Goal: Task Accomplishment & Management: Complete application form

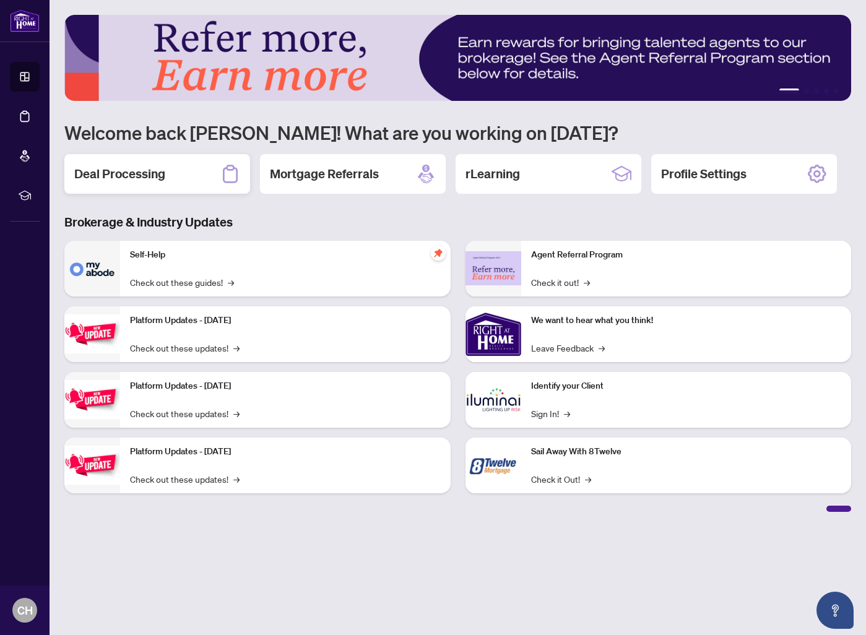
click at [100, 179] on h2 "Deal Processing" at bounding box center [119, 173] width 91 height 17
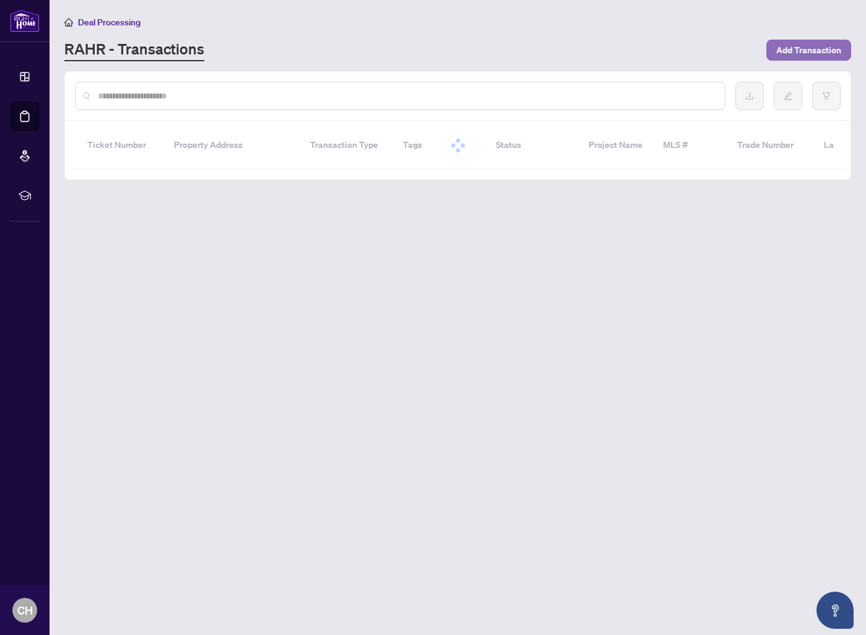
click at [830, 54] on span "Add Transaction" at bounding box center [808, 50] width 65 height 20
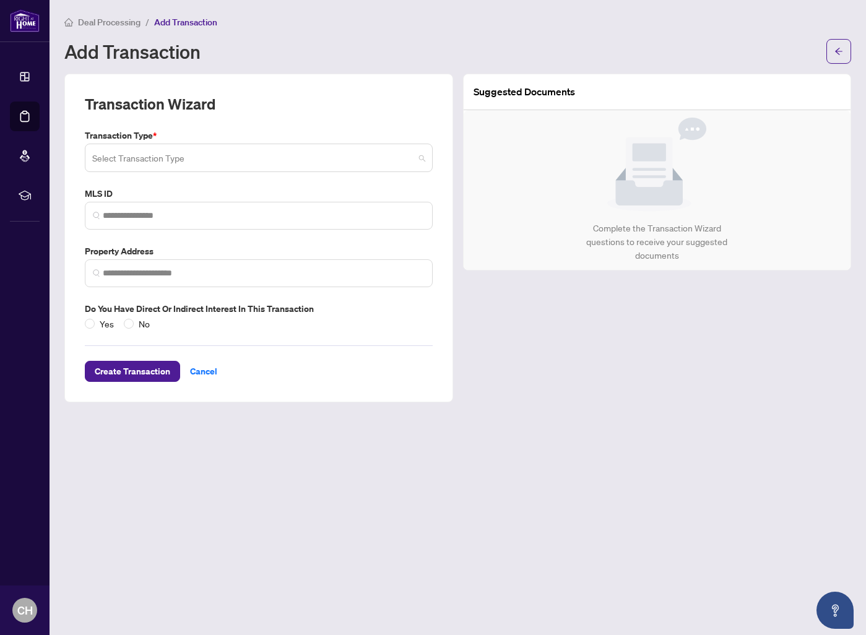
click at [174, 164] on input "search" at bounding box center [253, 159] width 322 height 27
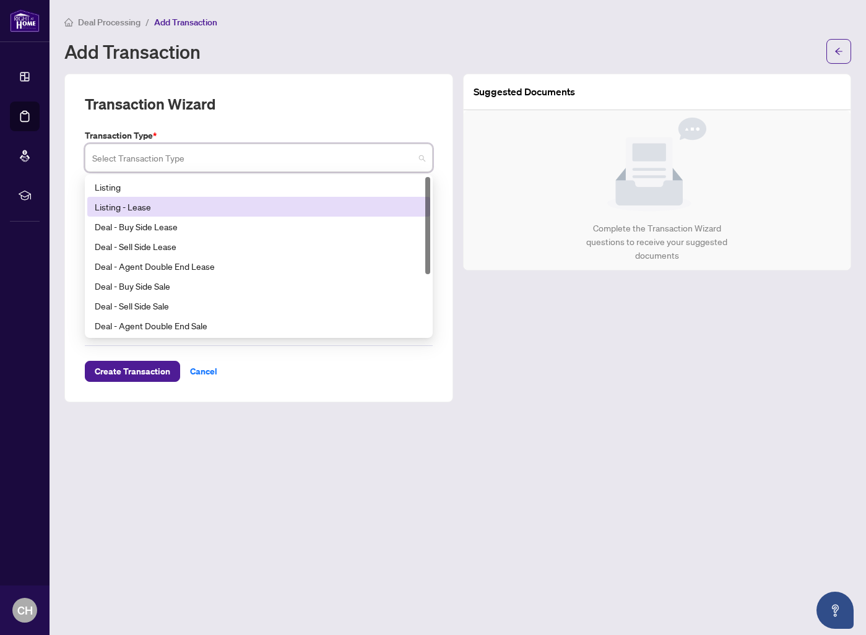
click at [167, 208] on div "Listing - Lease" at bounding box center [259, 207] width 328 height 14
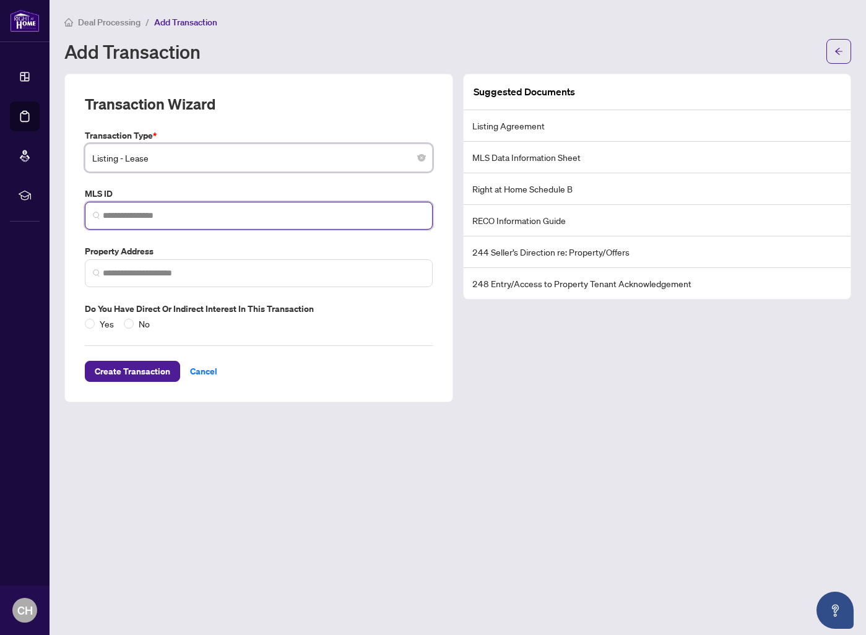
click at [160, 213] on input "search" at bounding box center [264, 215] width 322 height 13
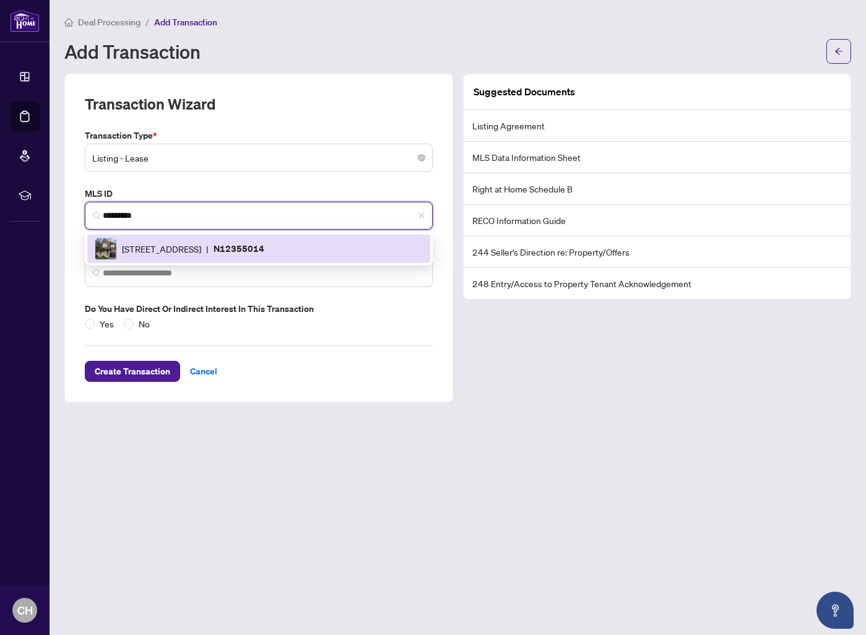
click at [208, 248] on span "|" at bounding box center [207, 249] width 2 height 14
type input "*********"
type input "**********"
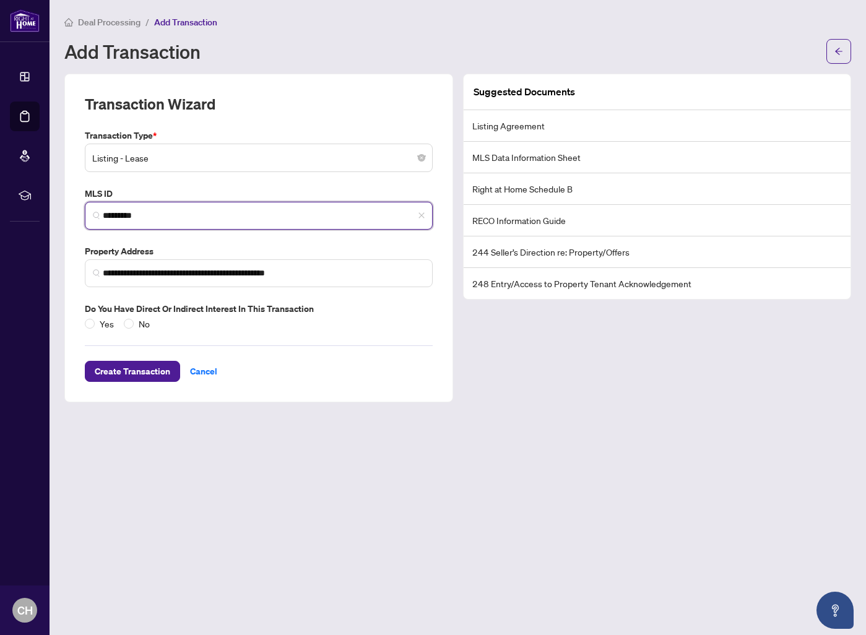
type input "*********"
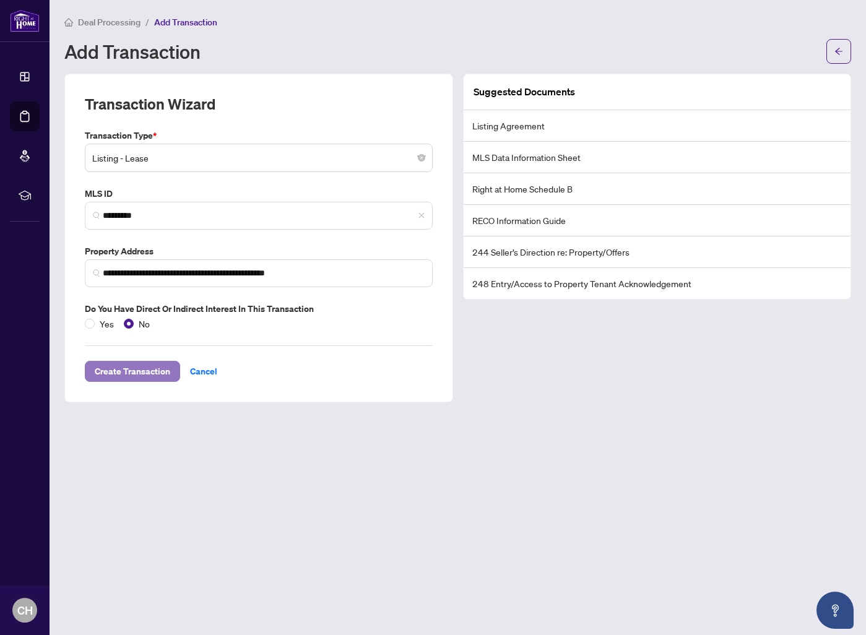
click at [134, 369] on span "Create Transaction" at bounding box center [132, 371] width 75 height 20
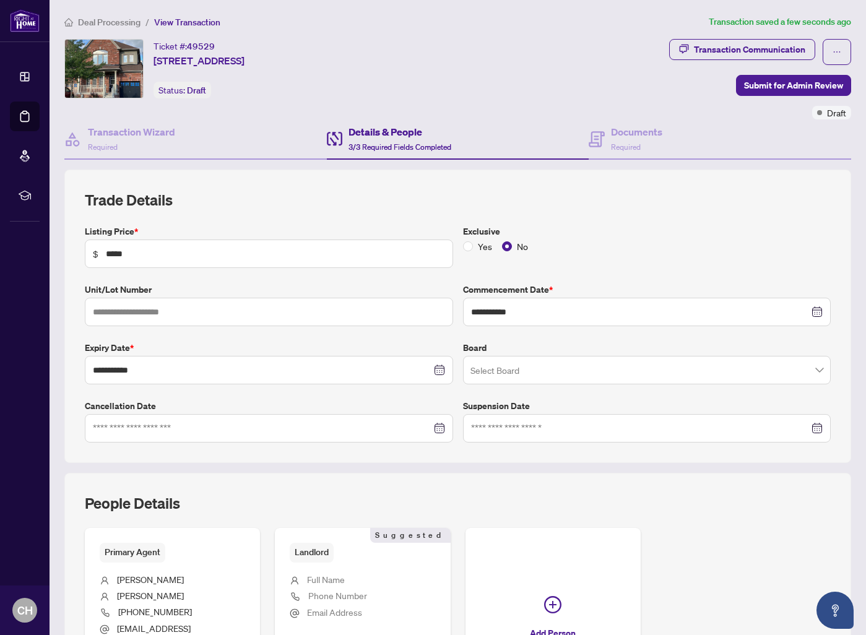
click at [537, 374] on input "search" at bounding box center [641, 371] width 342 height 27
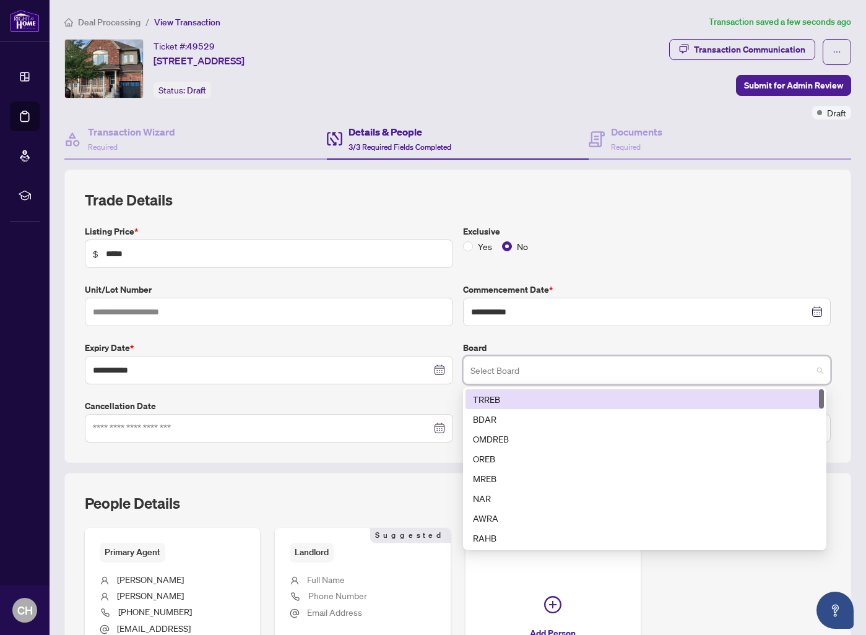
click at [537, 400] on div "TRREB" at bounding box center [644, 399] width 343 height 14
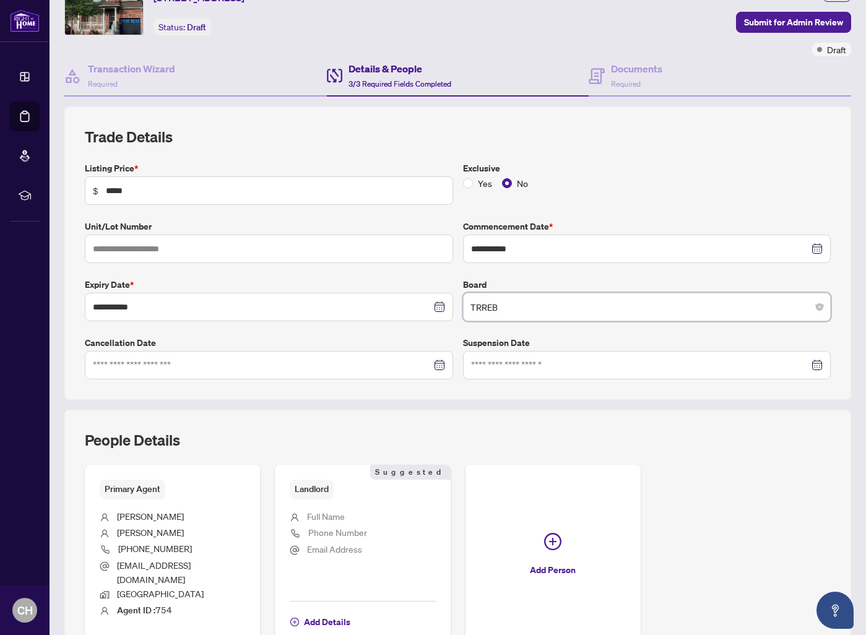
scroll to position [172, 0]
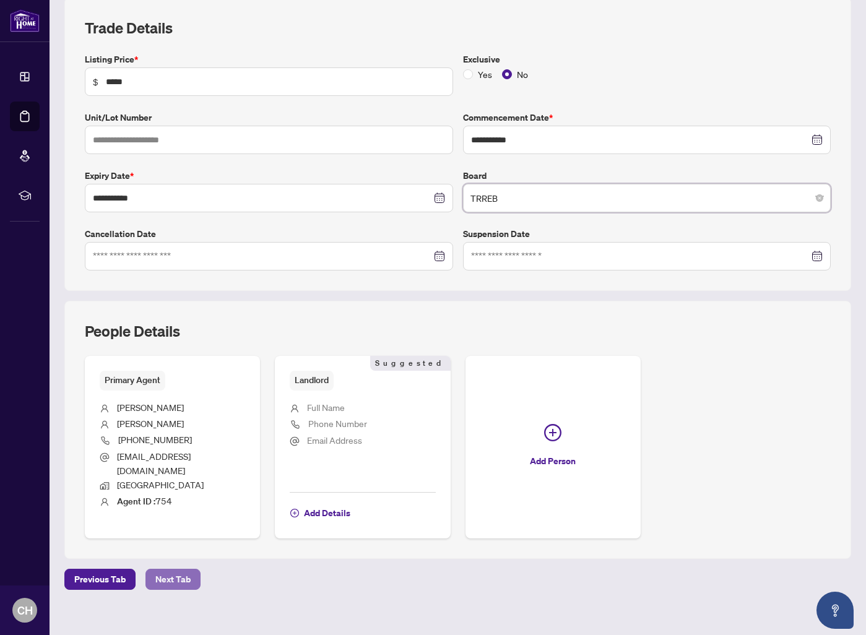
click at [170, 569] on span "Next Tab" at bounding box center [172, 579] width 35 height 20
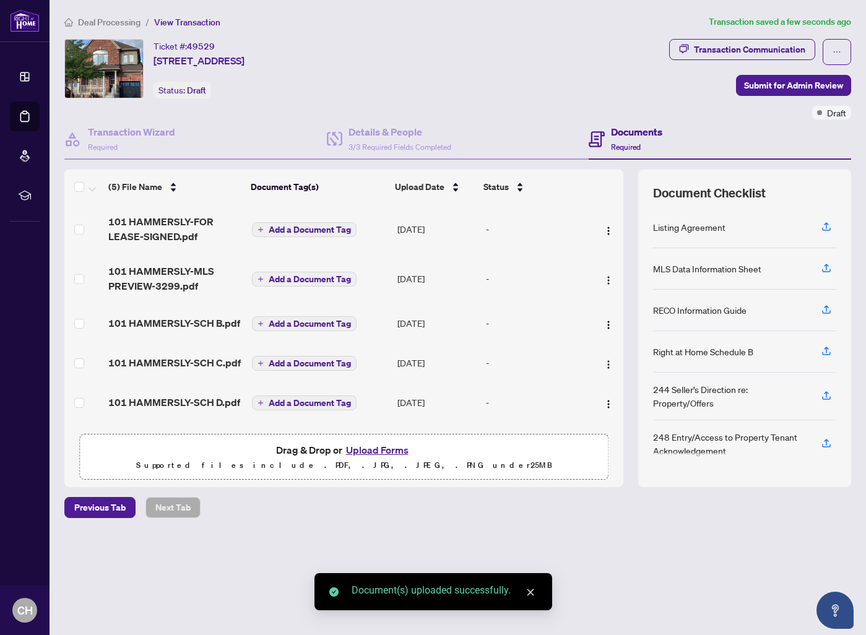
scroll to position [1, 0]
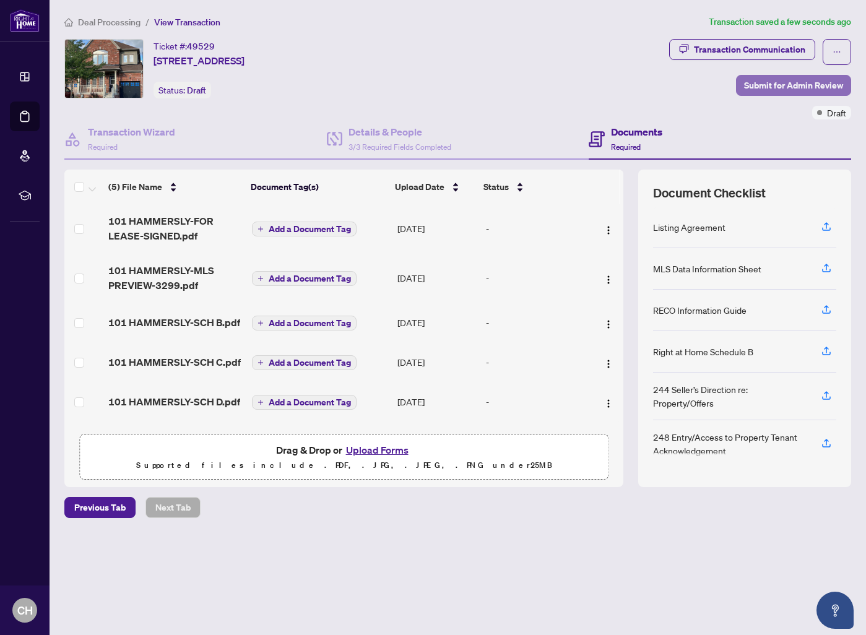
click at [801, 85] on span "Submit for Admin Review" at bounding box center [793, 85] width 99 height 20
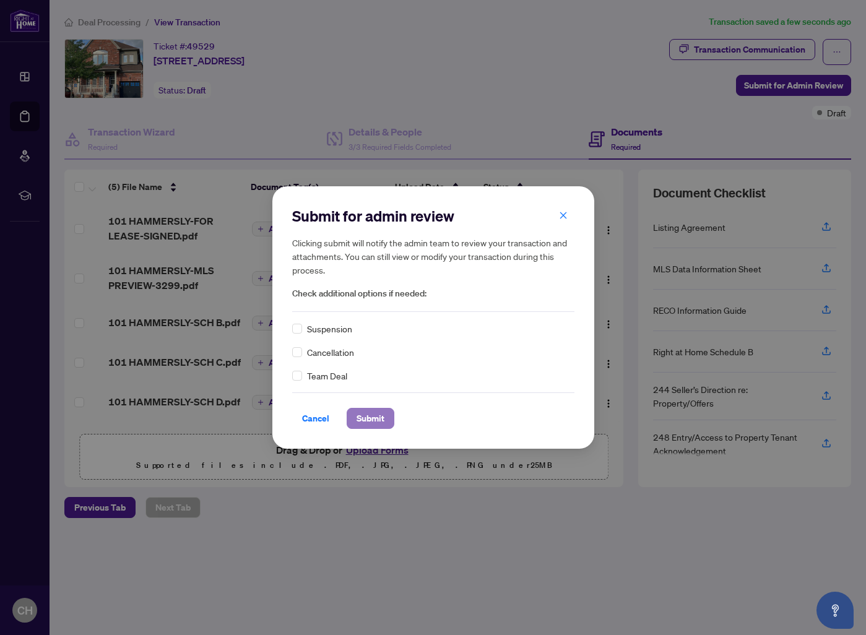
click at [356, 418] on span "Submit" at bounding box center [370, 418] width 28 height 20
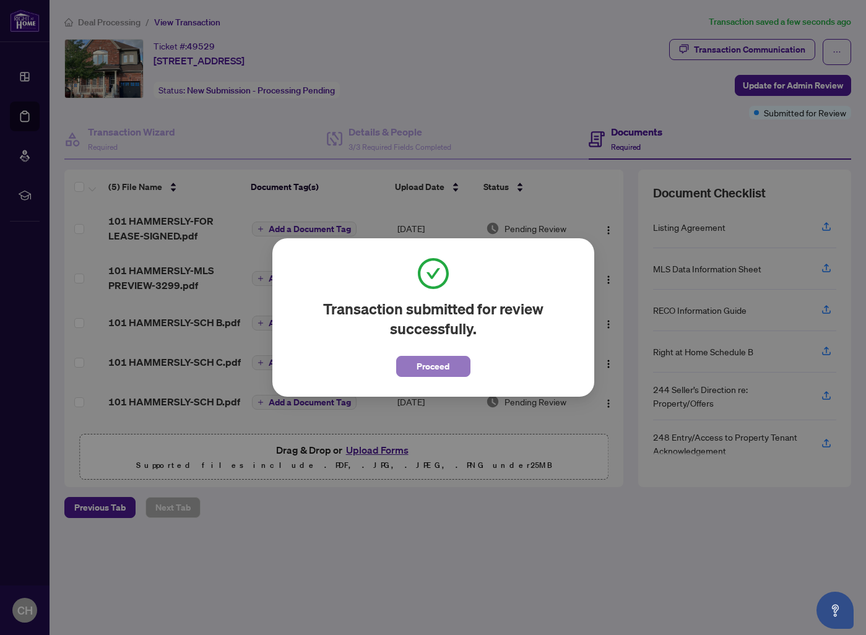
click at [425, 374] on span "Proceed" at bounding box center [432, 366] width 33 height 20
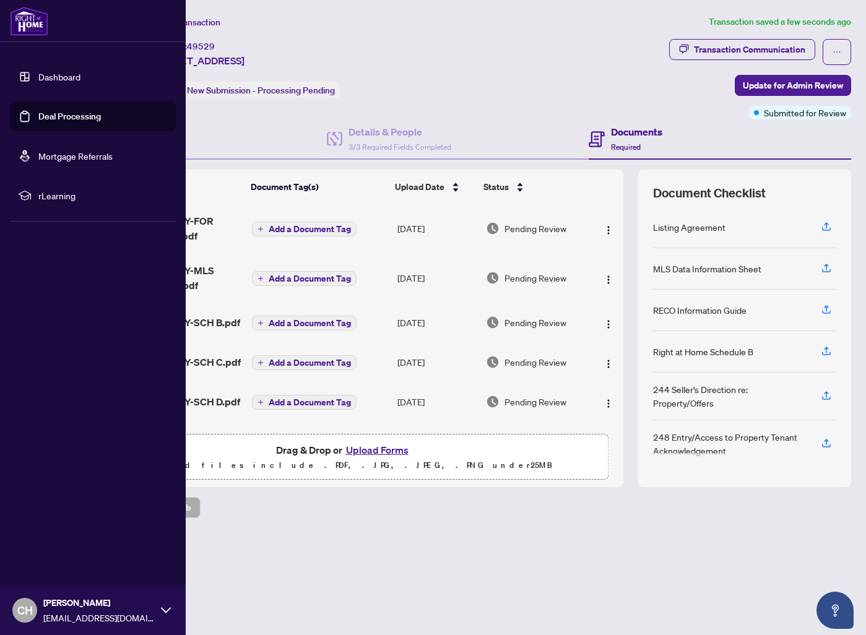
click at [43, 79] on link "Dashboard" at bounding box center [59, 76] width 42 height 11
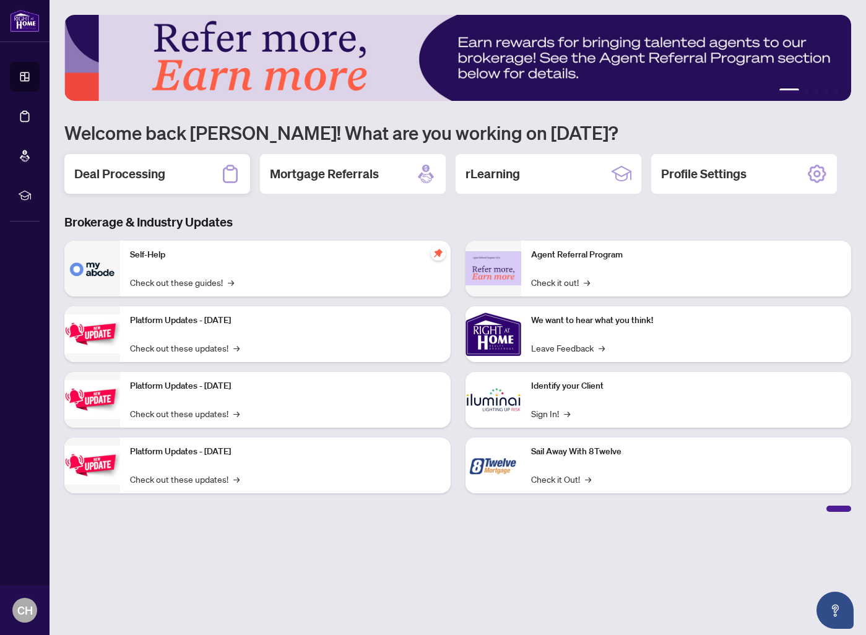
click at [212, 182] on div "Deal Processing" at bounding box center [157, 174] width 186 height 40
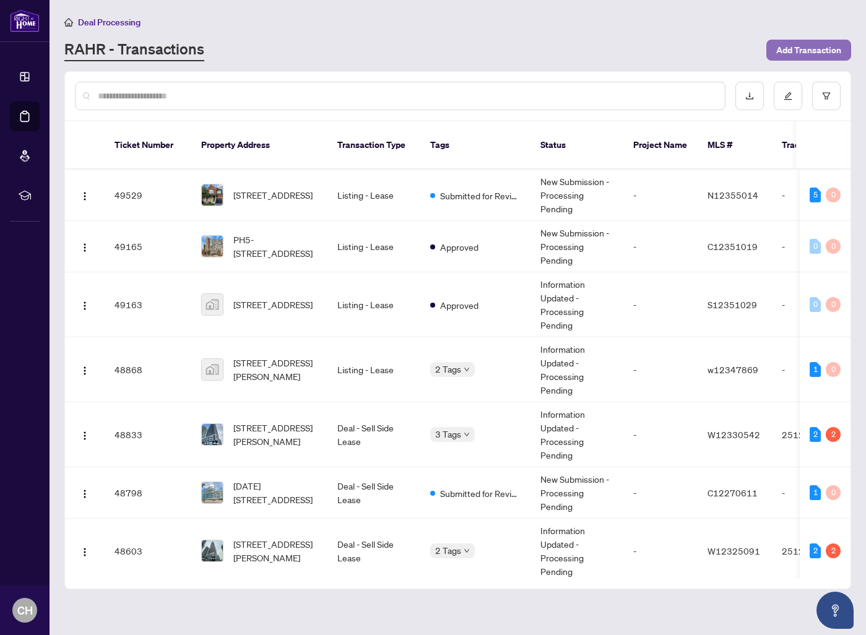
click at [825, 57] on span "Add Transaction" at bounding box center [808, 50] width 65 height 20
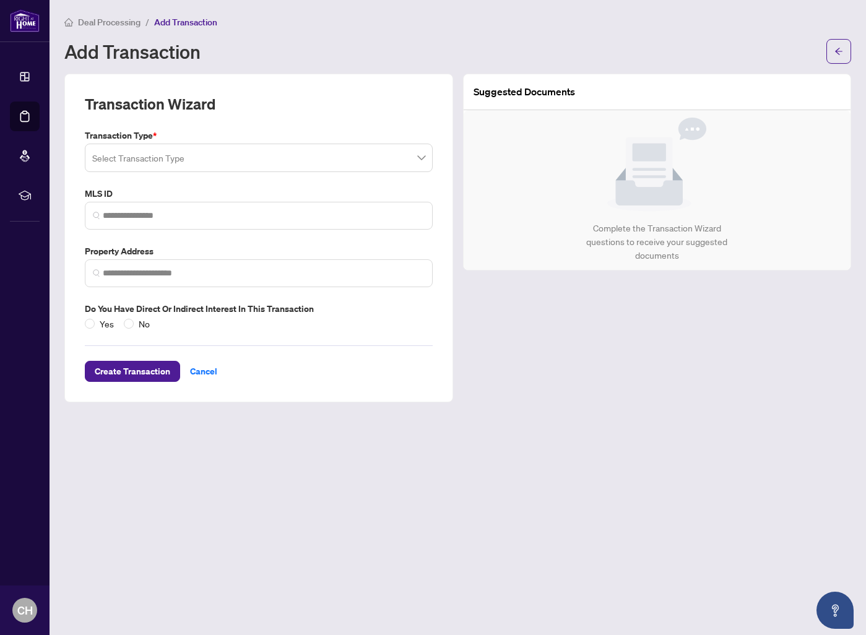
click at [181, 163] on input "search" at bounding box center [253, 159] width 322 height 27
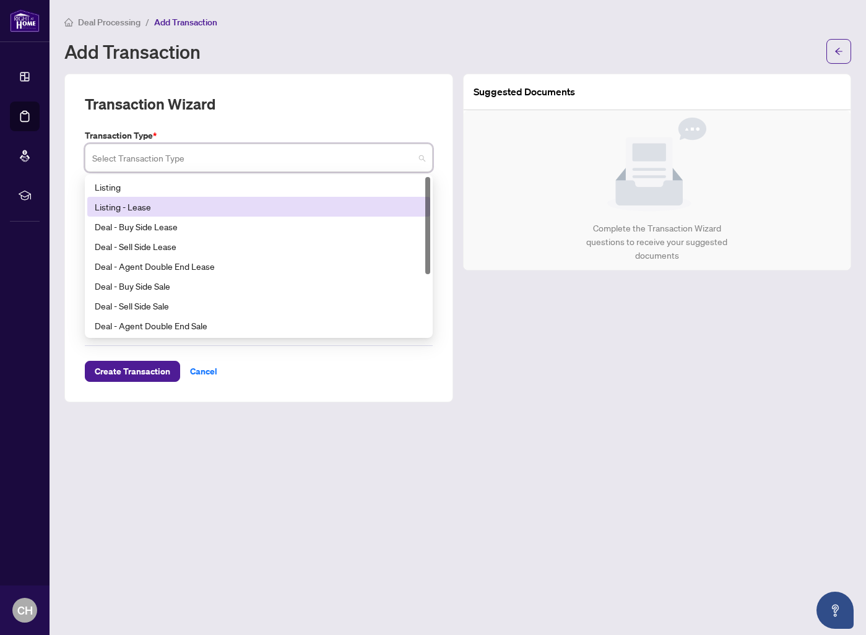
click at [176, 212] on div "Listing - Lease" at bounding box center [259, 207] width 328 height 14
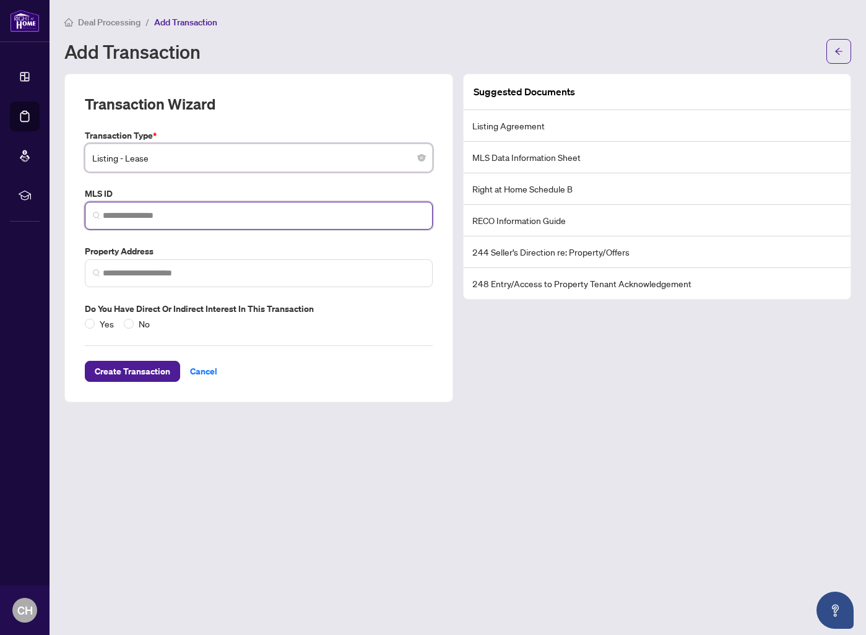
click at [177, 211] on input "search" at bounding box center [264, 215] width 322 height 13
type input "*********"
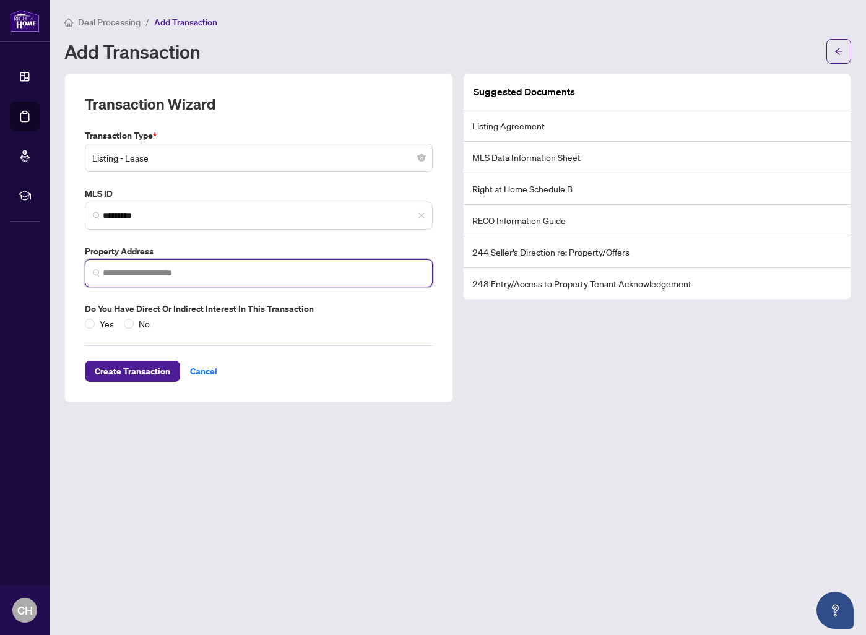
click at [170, 270] on input "search" at bounding box center [264, 273] width 322 height 13
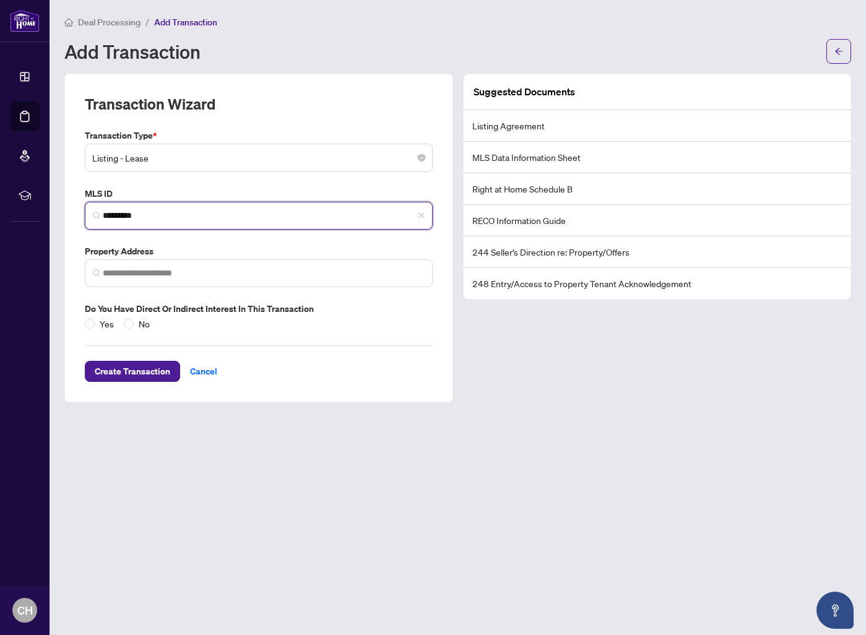
click at [214, 217] on input "*********" at bounding box center [264, 215] width 322 height 13
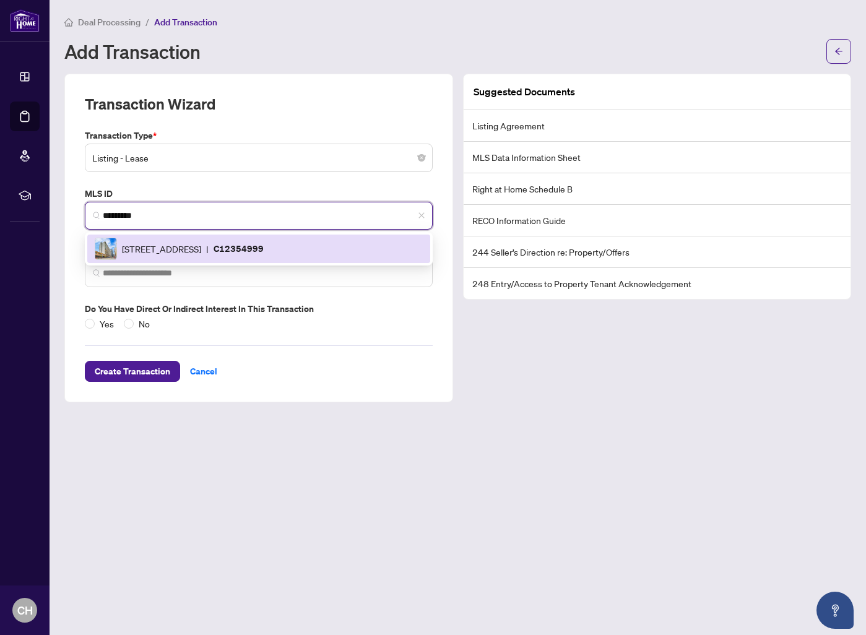
click at [201, 246] on span "[STREET_ADDRESS]" at bounding box center [161, 249] width 79 height 14
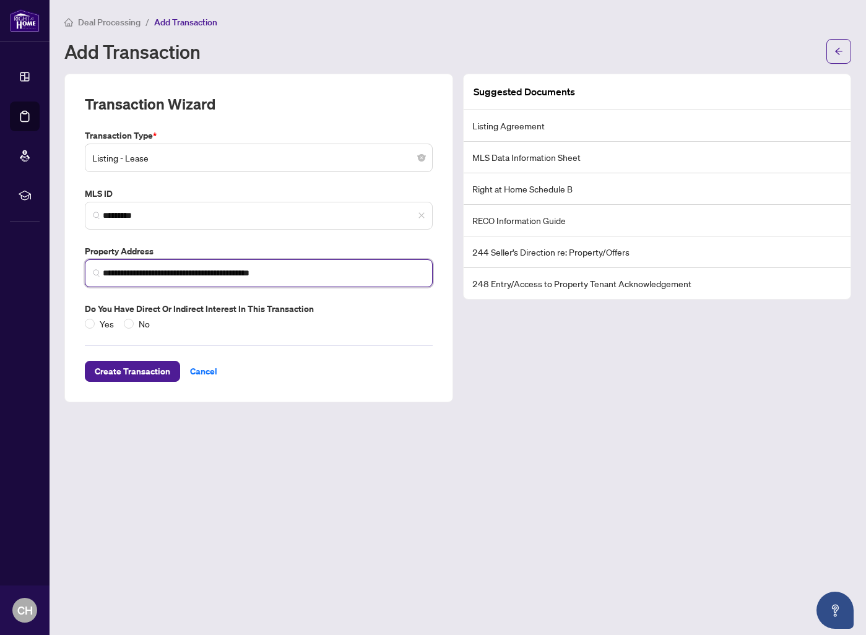
click at [103, 272] on input "**********" at bounding box center [264, 273] width 322 height 13
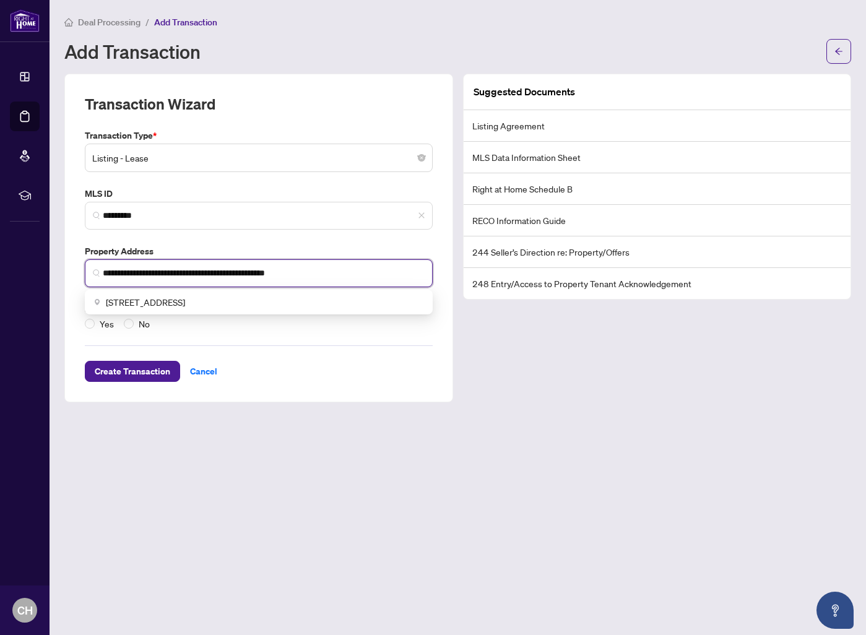
type input "**********"
click at [428, 348] on div "Create Transaction Cancel" at bounding box center [259, 355] width 348 height 51
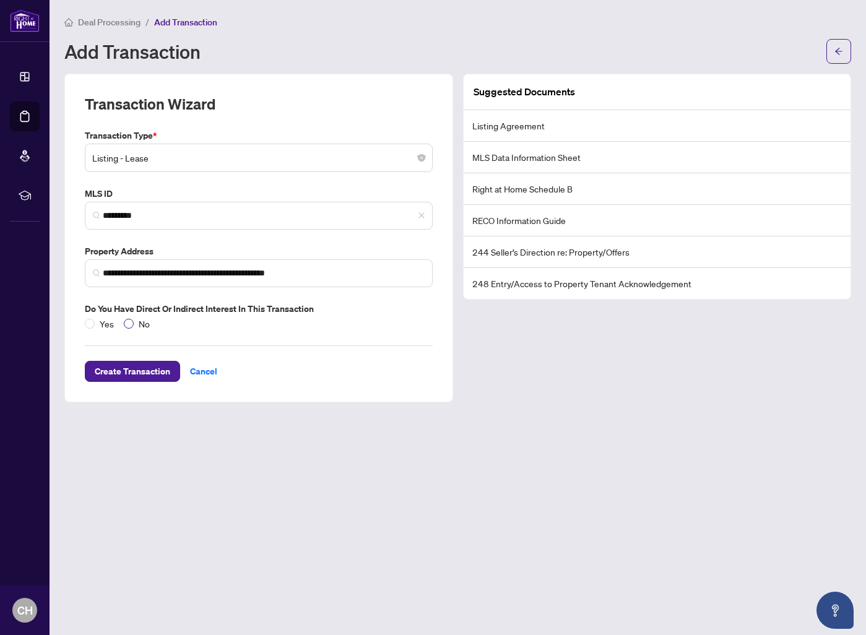
click at [129, 317] on label "No" at bounding box center [139, 324] width 31 height 14
click at [131, 374] on span "Create Transaction" at bounding box center [132, 371] width 75 height 20
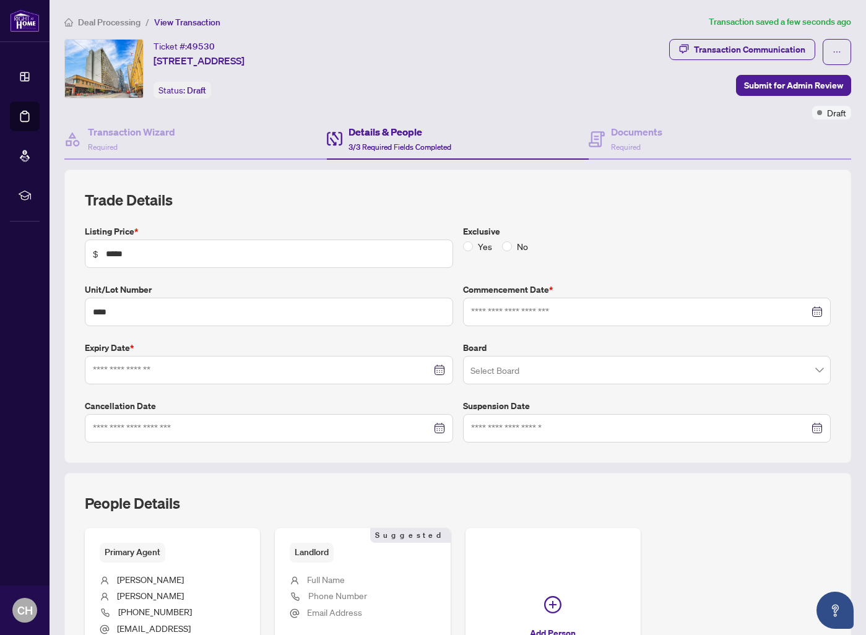
type input "**********"
click at [535, 372] on input "search" at bounding box center [641, 371] width 342 height 27
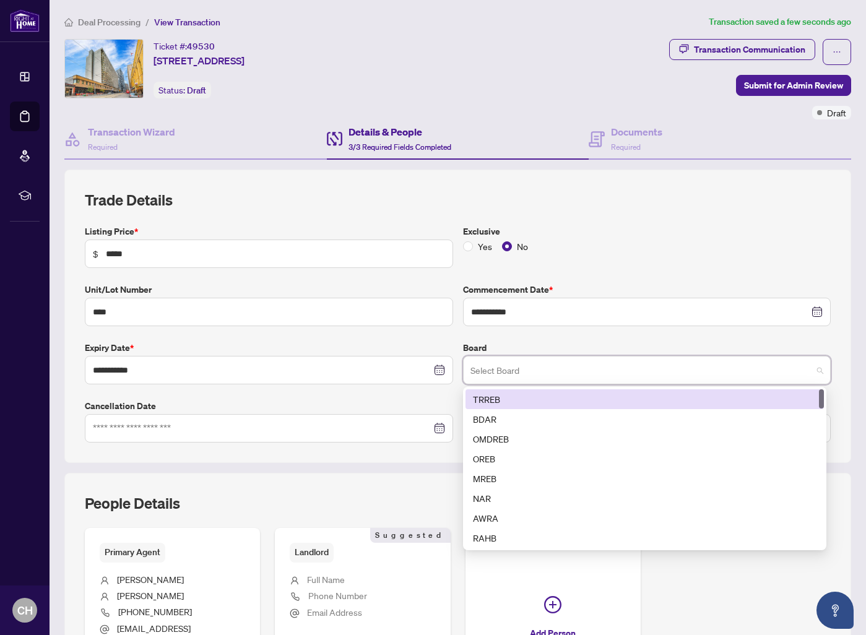
click at [526, 403] on div "TRREB" at bounding box center [644, 399] width 343 height 14
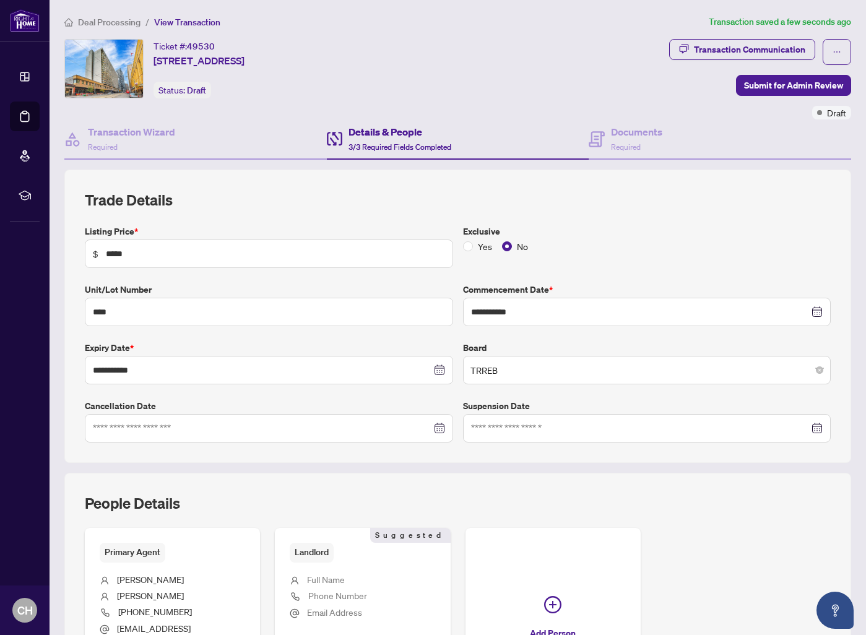
click at [621, 267] on div "Exclusive Yes No" at bounding box center [647, 246] width 378 height 43
click at [651, 140] on div "Documents Required" at bounding box center [636, 138] width 51 height 29
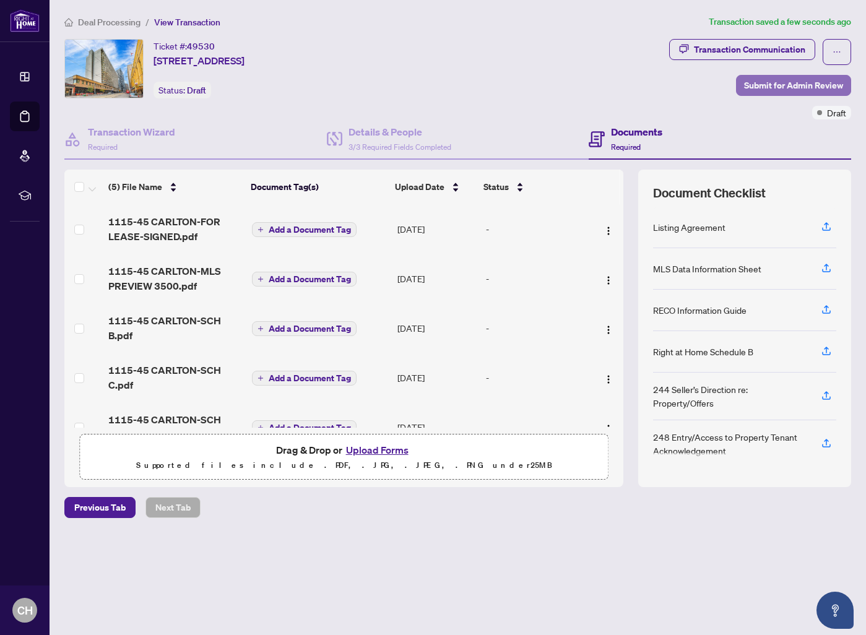
click at [787, 88] on span "Submit for Admin Review" at bounding box center [793, 85] width 99 height 20
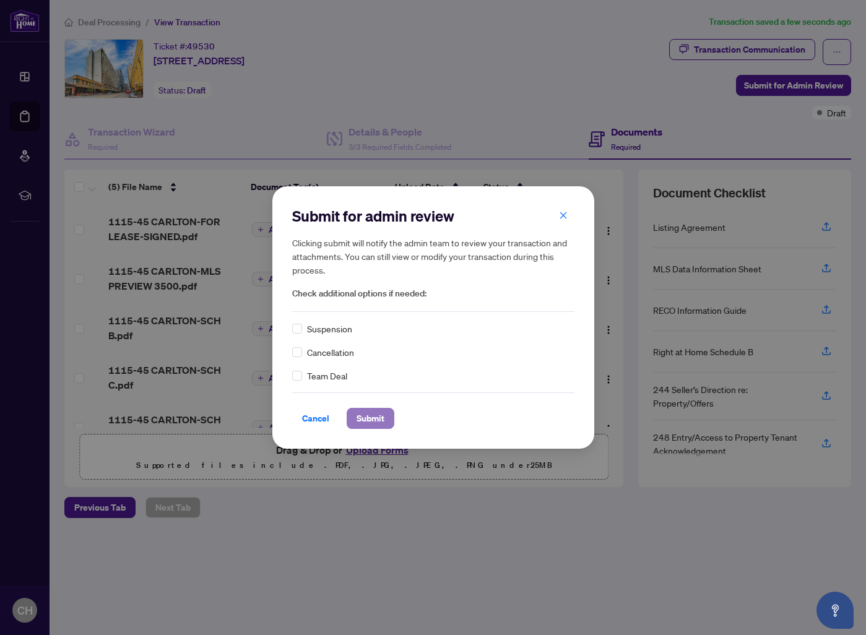
click at [365, 422] on span "Submit" at bounding box center [370, 418] width 28 height 20
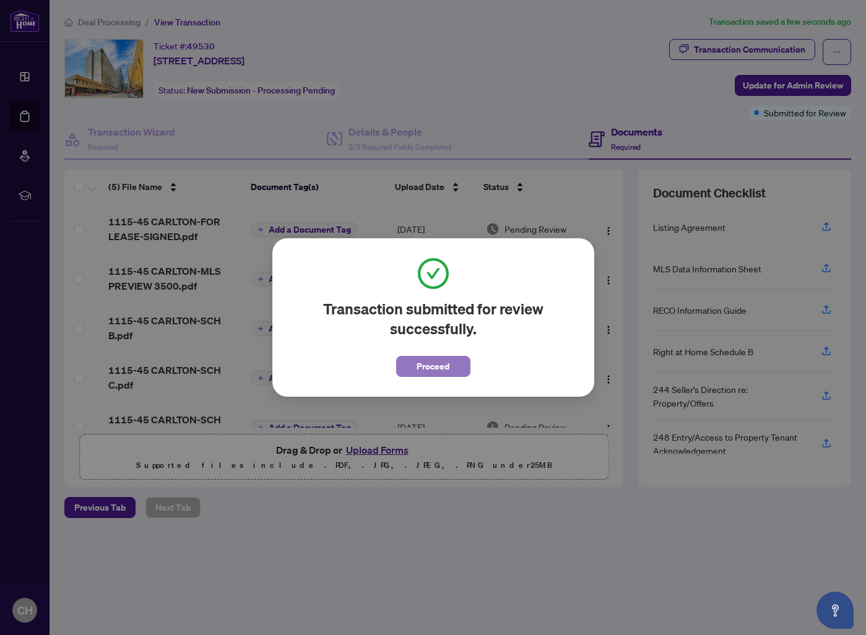
click at [460, 368] on button "Proceed" at bounding box center [433, 366] width 74 height 21
